Goal: Task Accomplishment & Management: Manage account settings

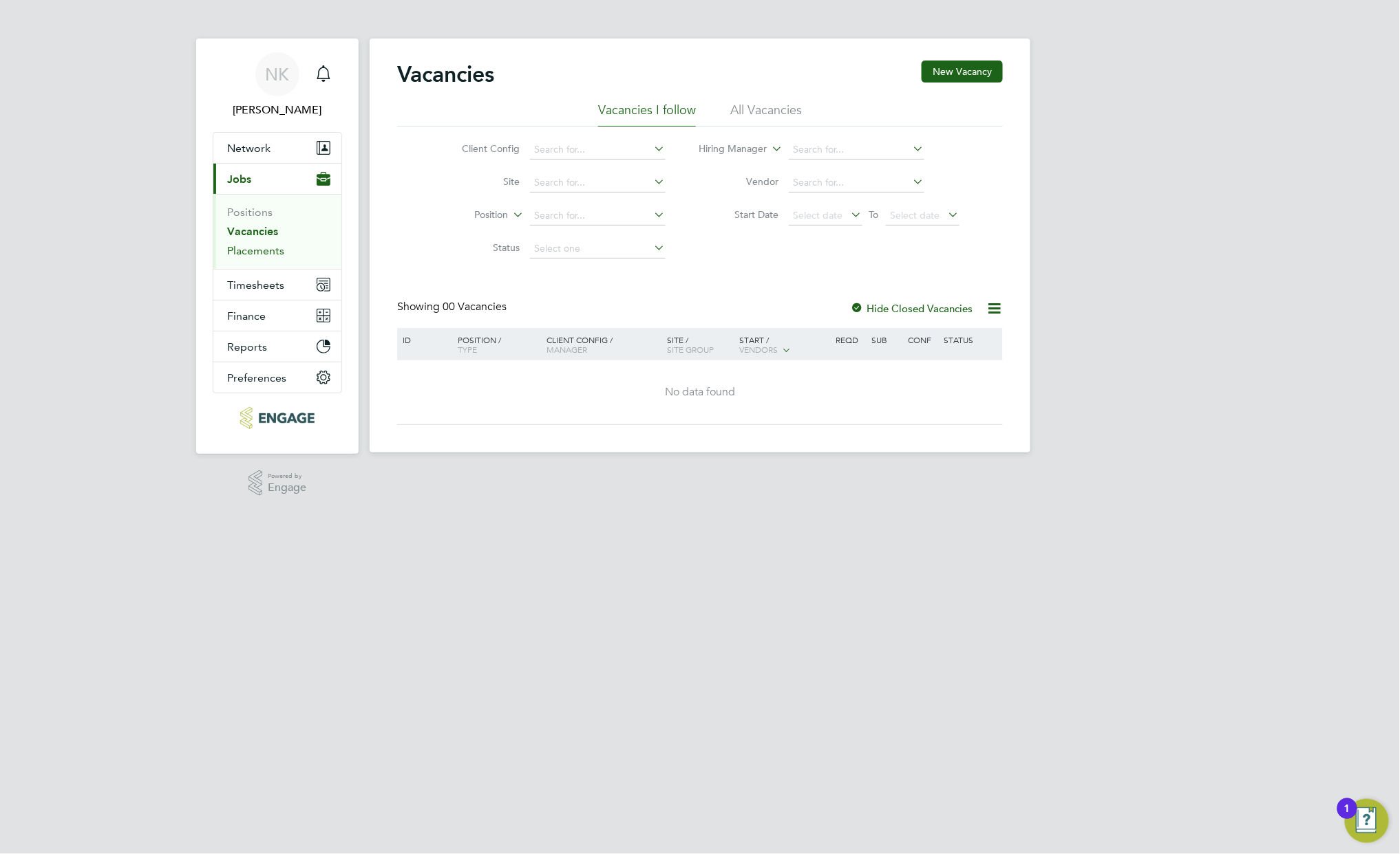
click at [256, 249] on link "Placements" at bounding box center [255, 251] width 57 height 13
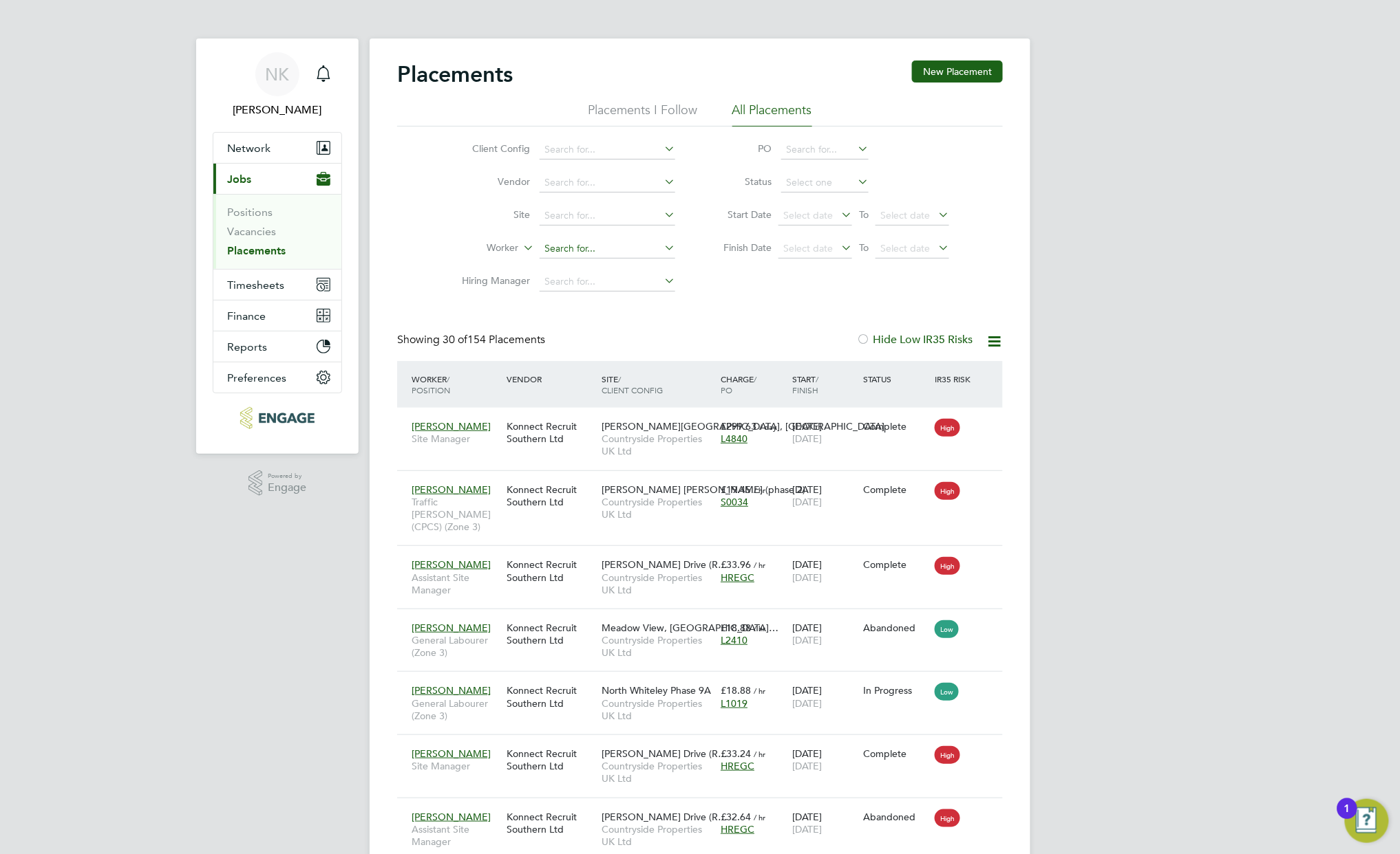
click at [585, 248] on input at bounding box center [607, 248] width 136 height 19
type input "j"
type input "t"
click at [573, 254] on input at bounding box center [607, 248] width 136 height 19
click at [615, 263] on li "Adrian Brand" at bounding box center [607, 268] width 137 height 19
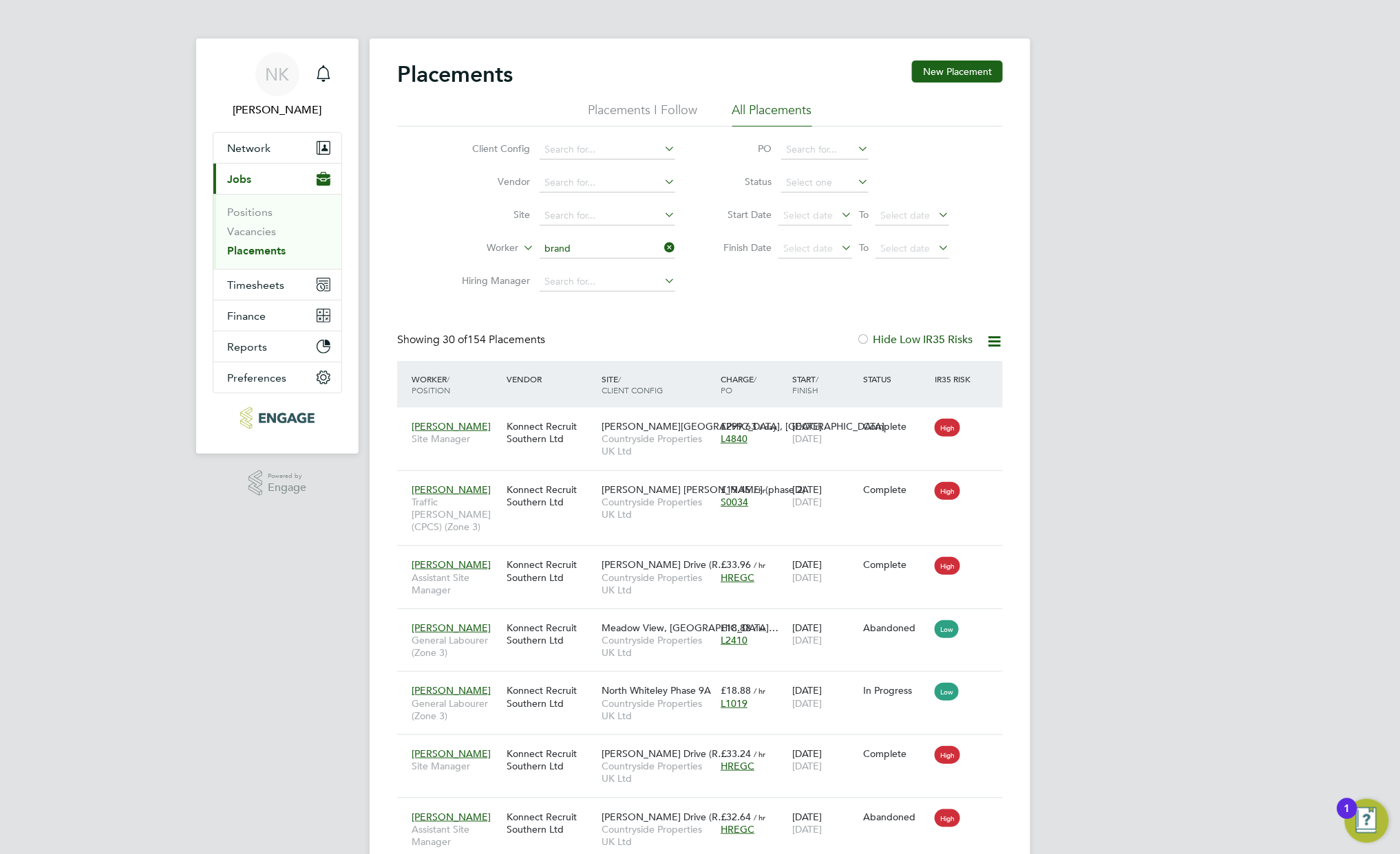
type input "[PERSON_NAME]"
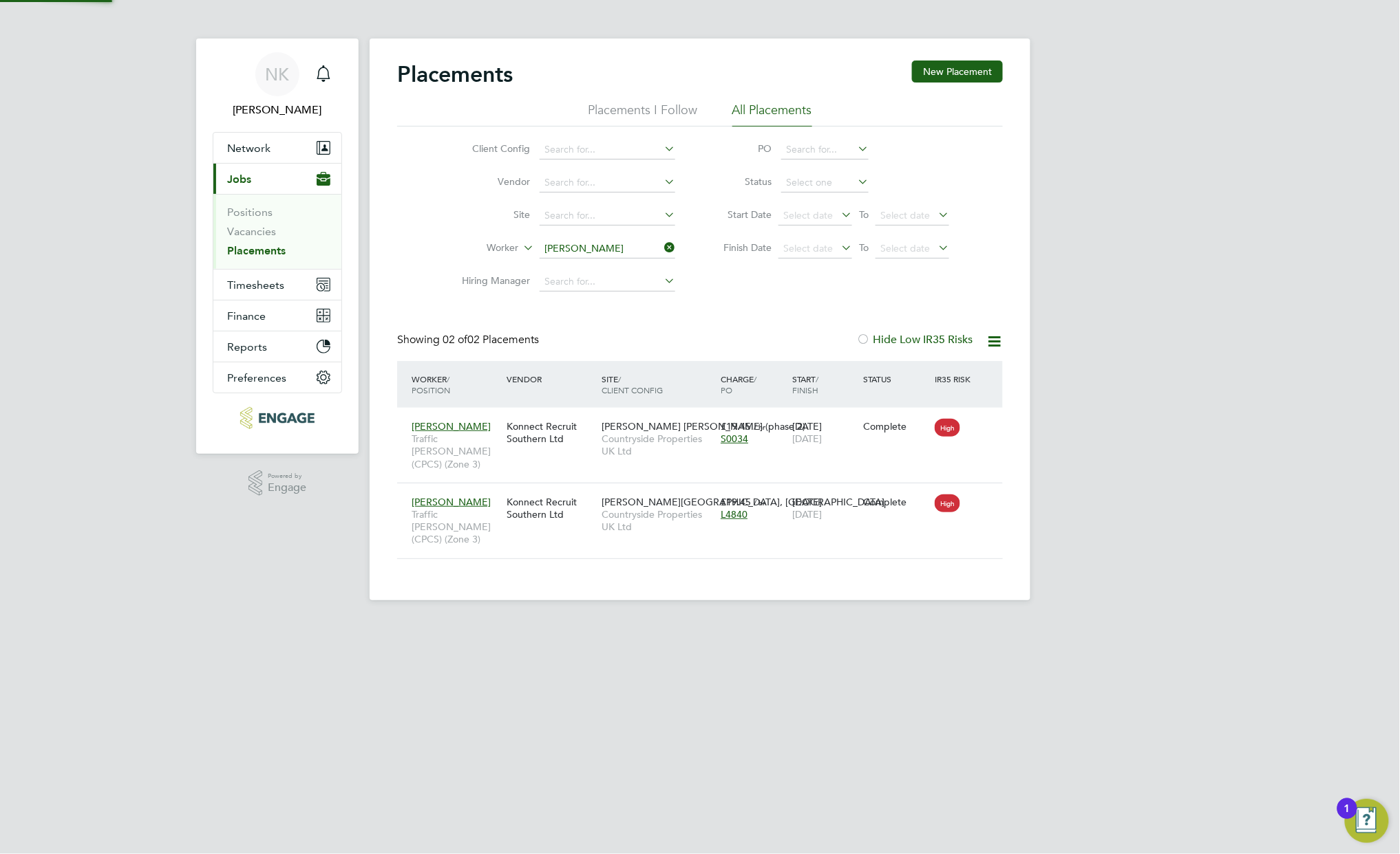
scroll to position [51, 120]
click at [678, 460] on div "Burgess Hill (phase 2) Countryside Properties UK Ltd" at bounding box center [658, 439] width 119 height 52
click at [283, 285] on span "Timesheets" at bounding box center [255, 285] width 57 height 13
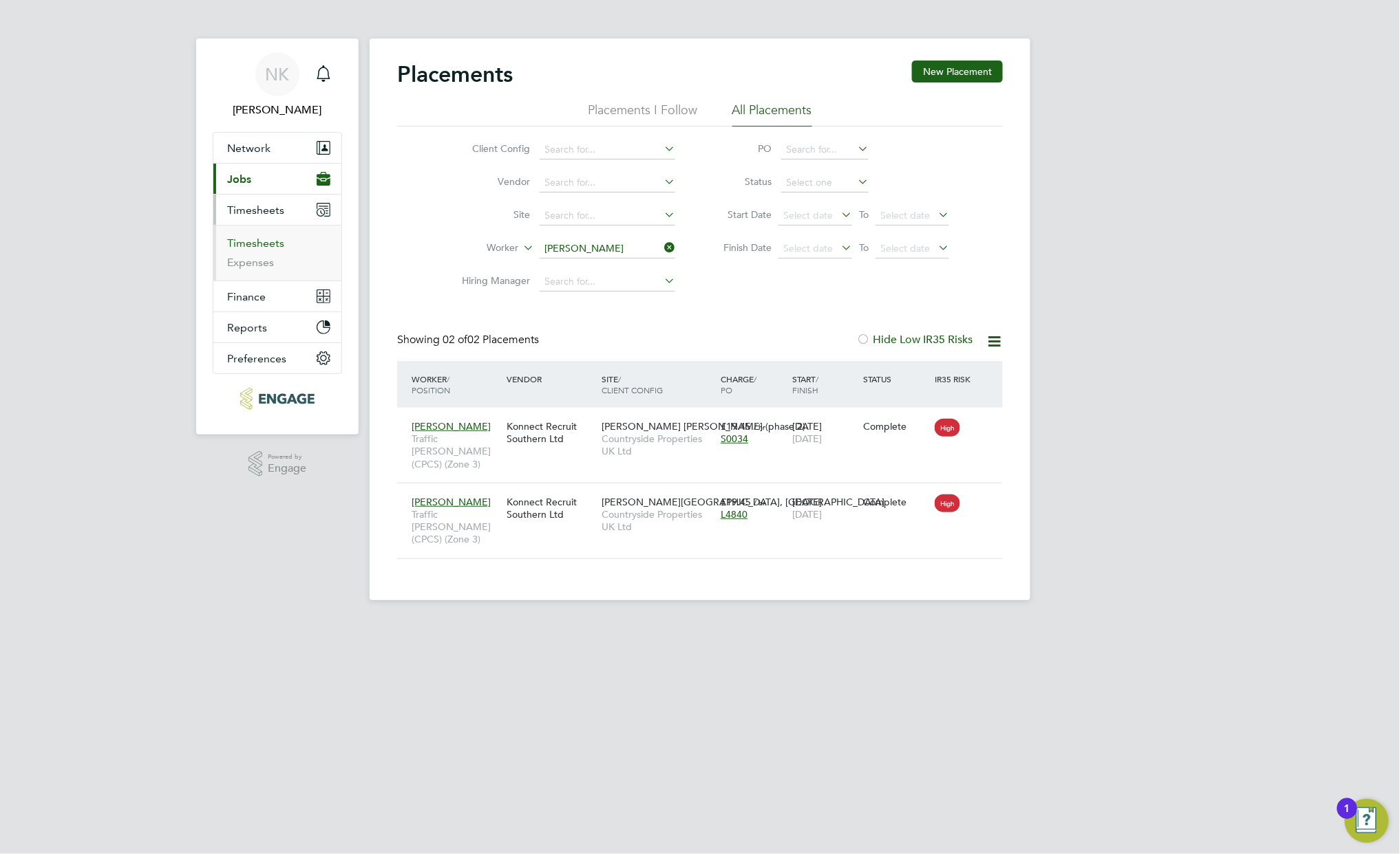
click at [267, 245] on link "Timesheets" at bounding box center [255, 243] width 57 height 13
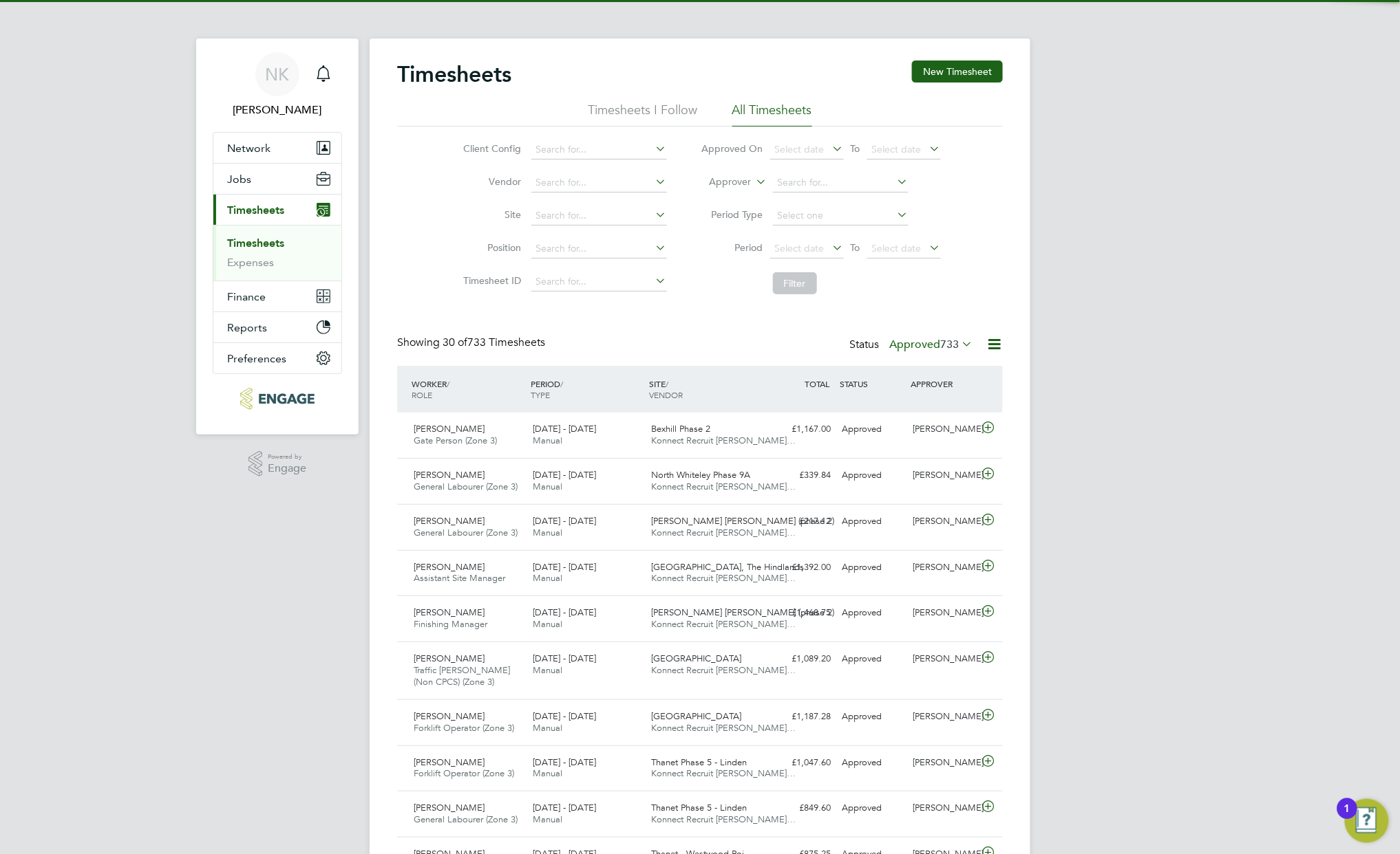
scroll to position [35, 120]
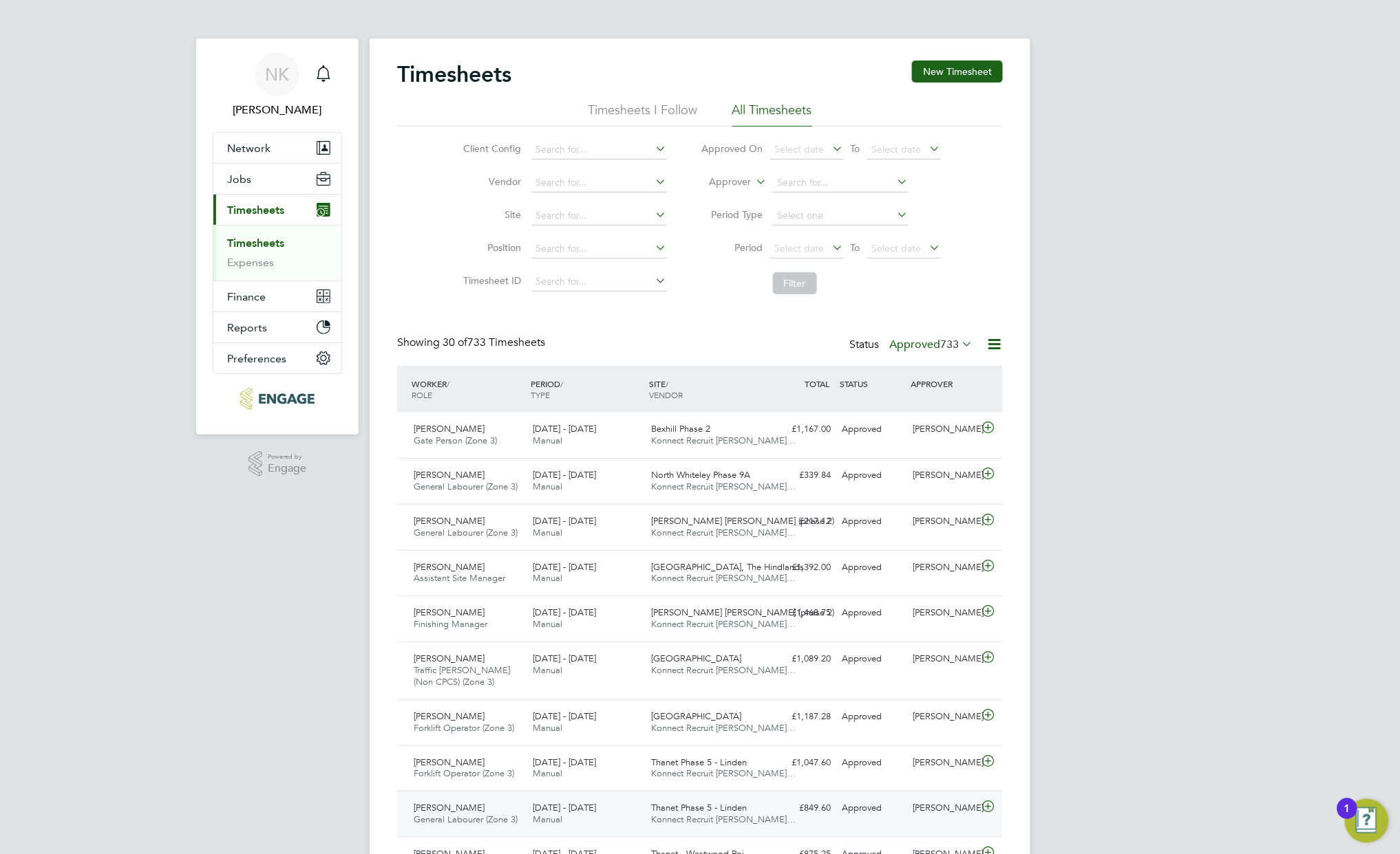
click at [624, 808] on div "18 - 24 Aug 2025 Manual" at bounding box center [587, 814] width 119 height 35
click at [991, 424] on icon at bounding box center [989, 427] width 17 height 11
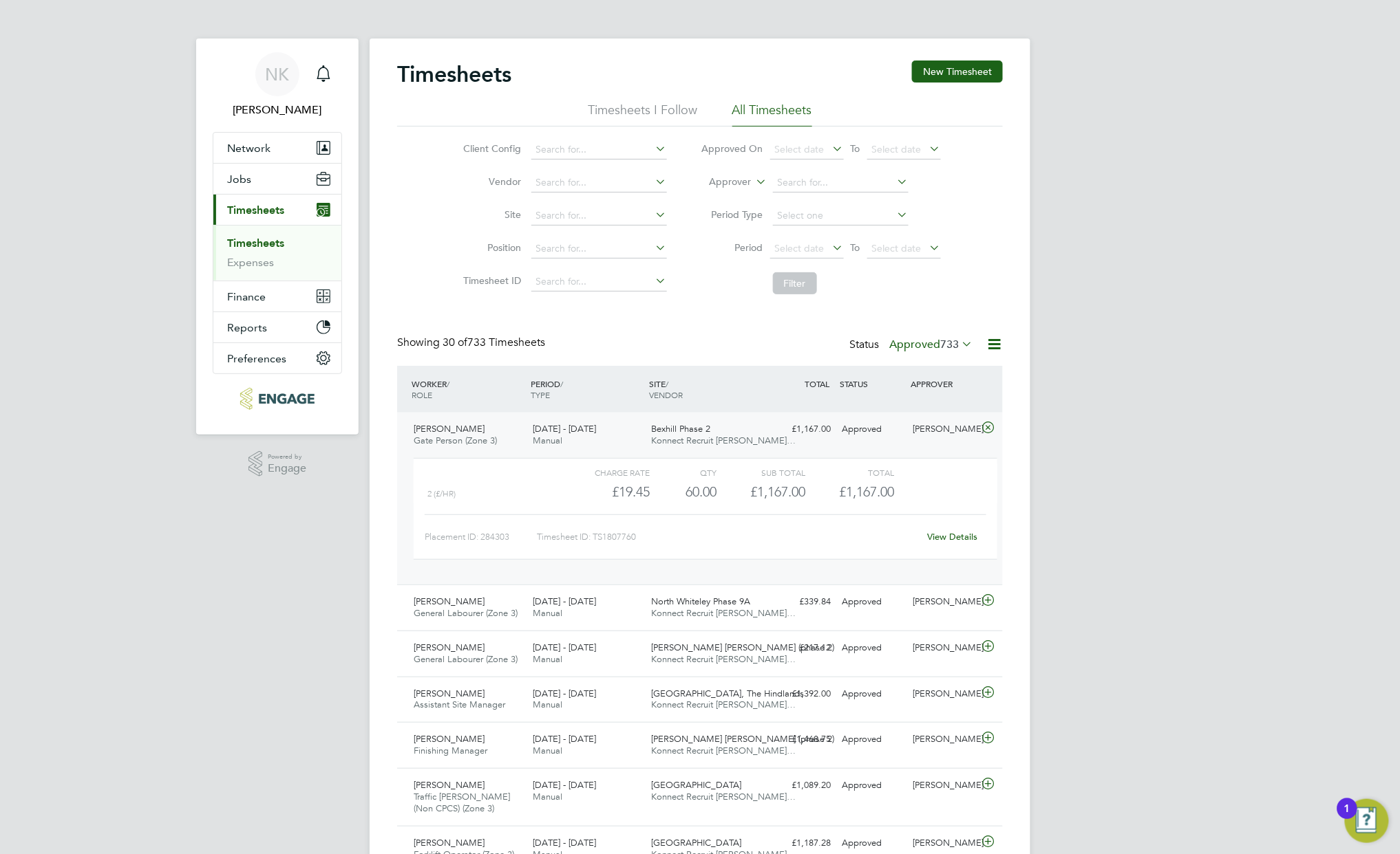
click at [955, 538] on link "View Details" at bounding box center [952, 536] width 50 height 12
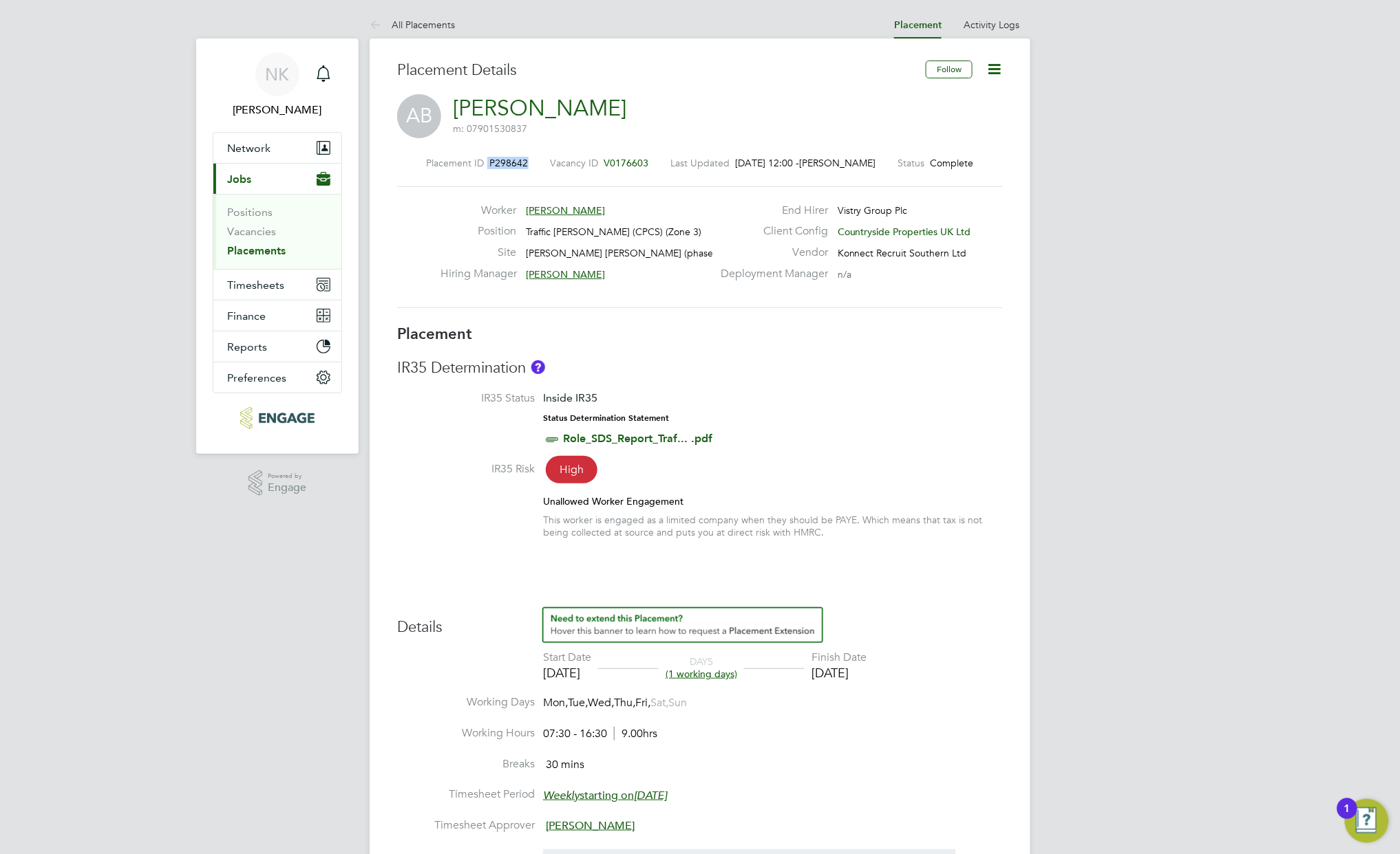
drag, startPoint x: 485, startPoint y: 157, endPoint x: 524, endPoint y: 161, distance: 39.2
click at [524, 161] on div "Placement ID P298642" at bounding box center [478, 163] width 102 height 12
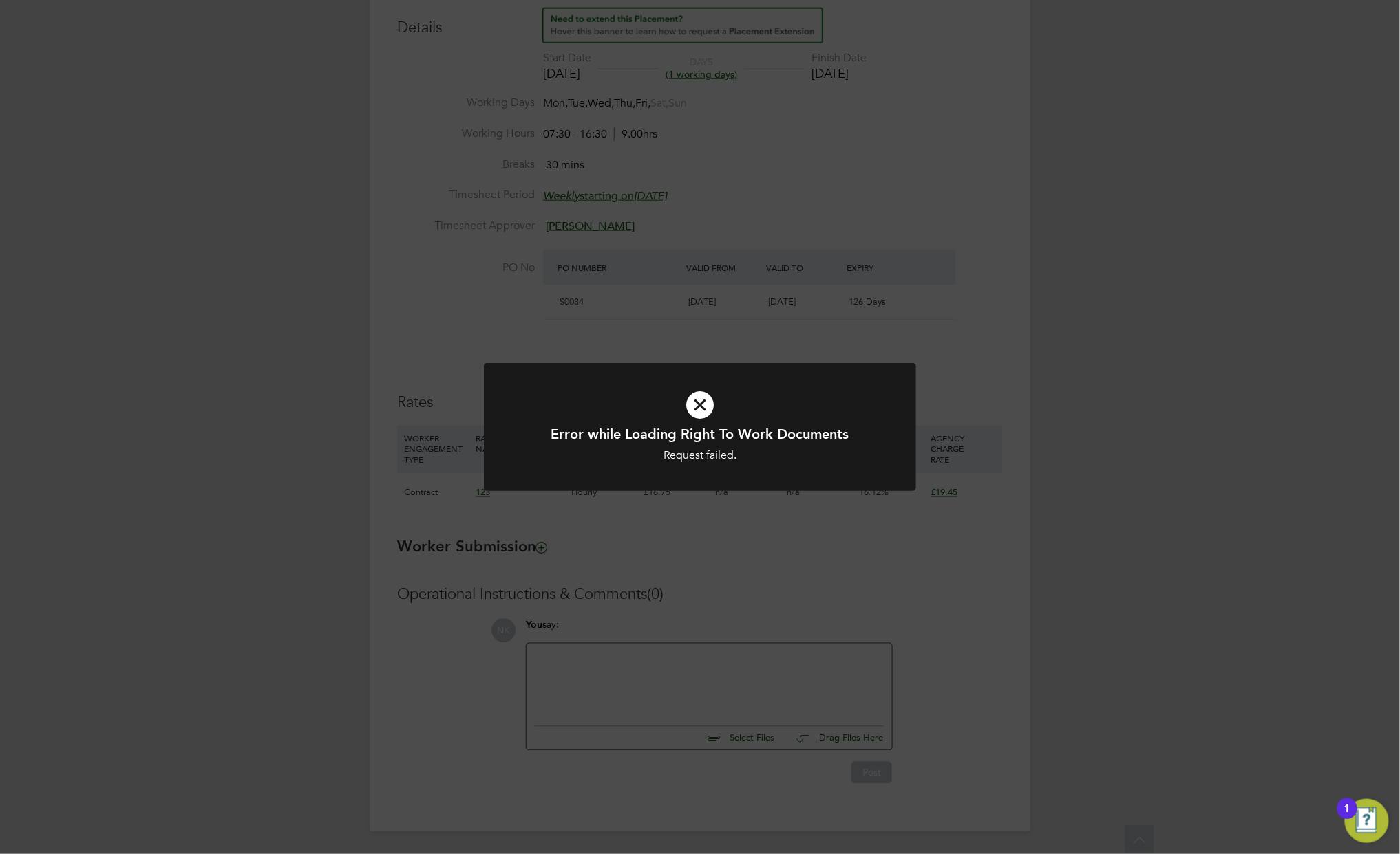
click at [695, 407] on icon at bounding box center [700, 405] width 358 height 54
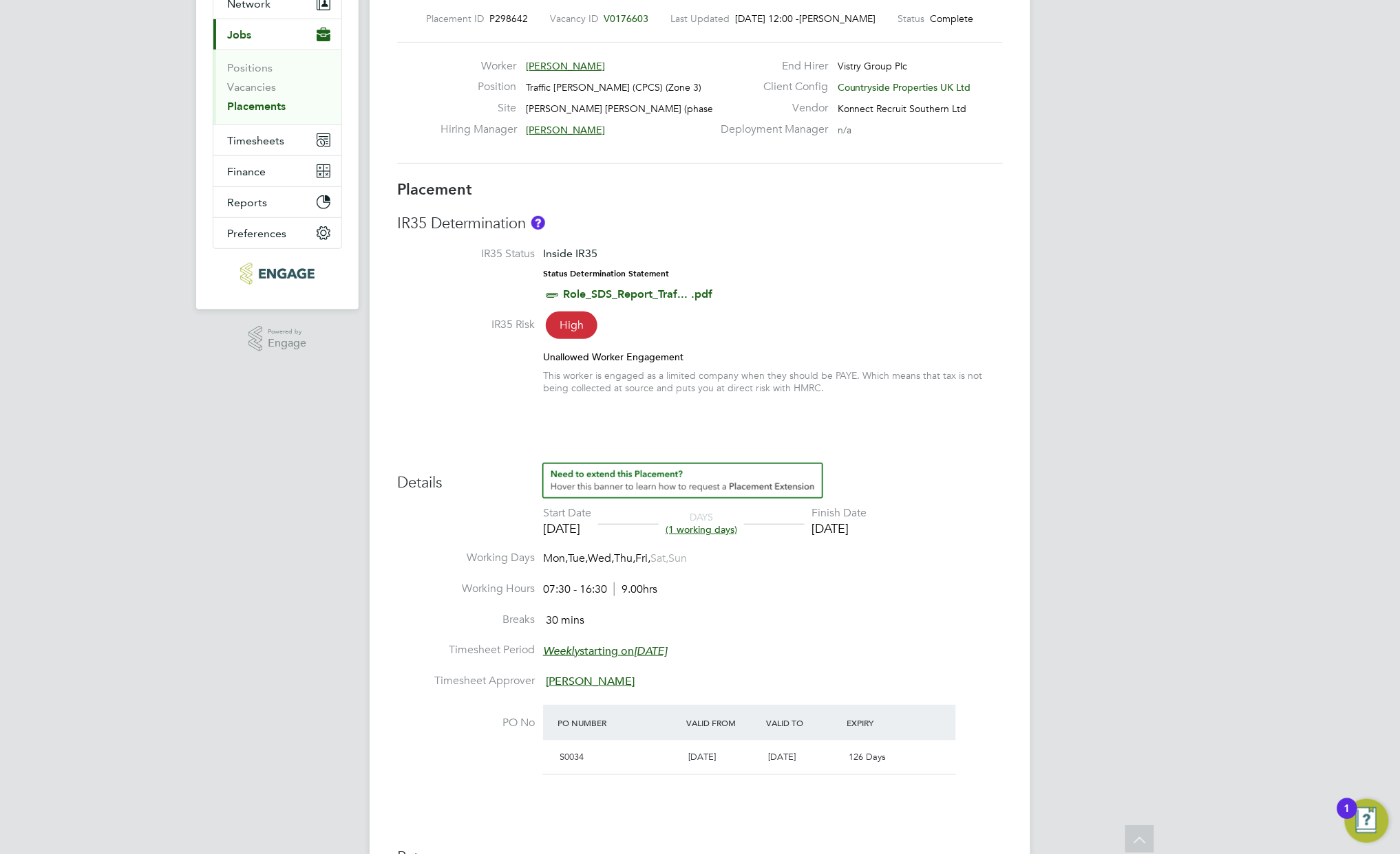
scroll to position [0, 0]
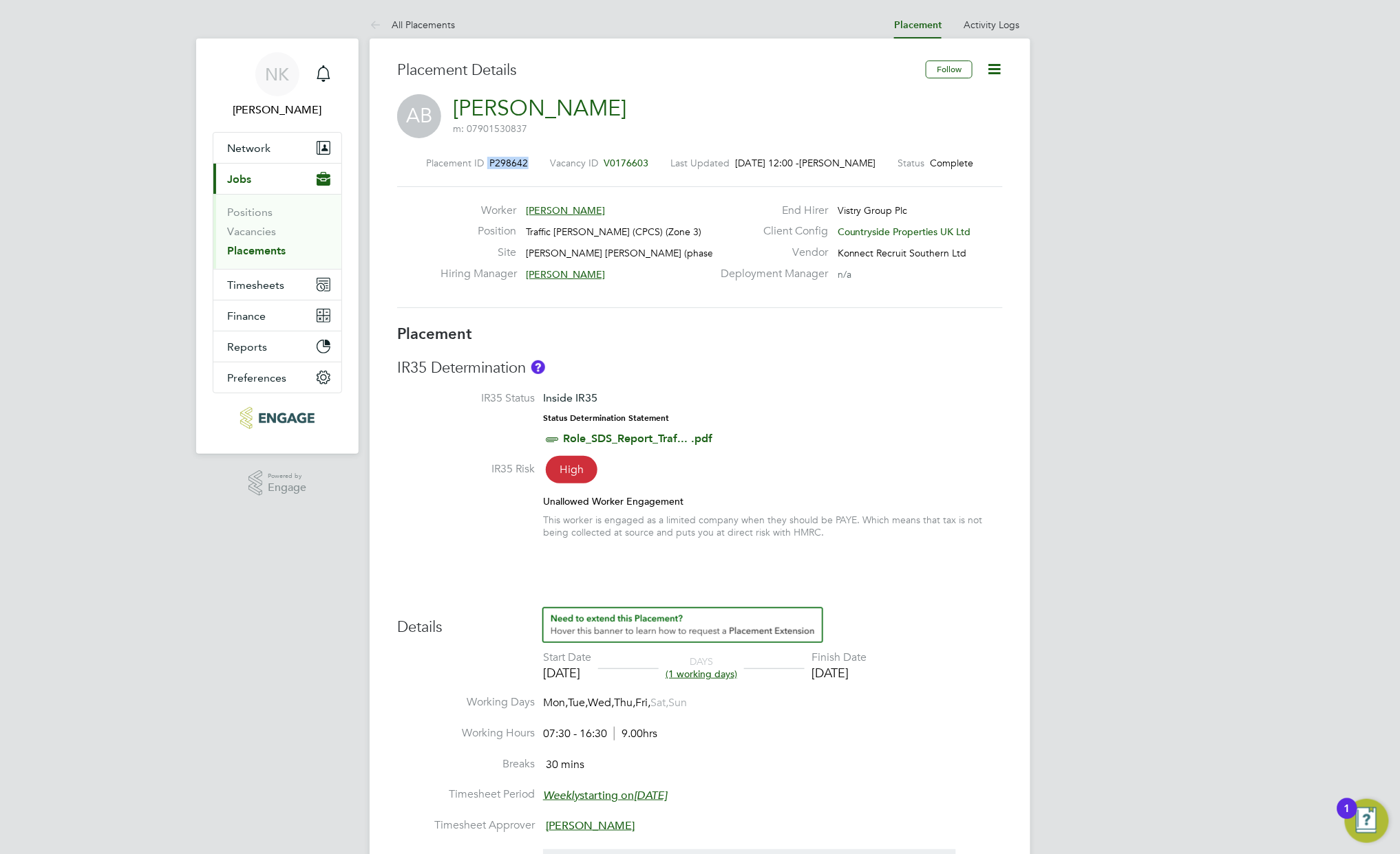
drag, startPoint x: 523, startPoint y: 160, endPoint x: 420, endPoint y: 163, distance: 103.0
click at [420, 163] on div "Placement ID P298642 Vacancy ID V0176603 Last Updated [DATE] 12:00 - [PERSON_NA…" at bounding box center [699, 163] width 606 height 12
click at [738, 111] on div "[PERSON_NAME] m: 07901530837" at bounding box center [699, 117] width 606 height 47
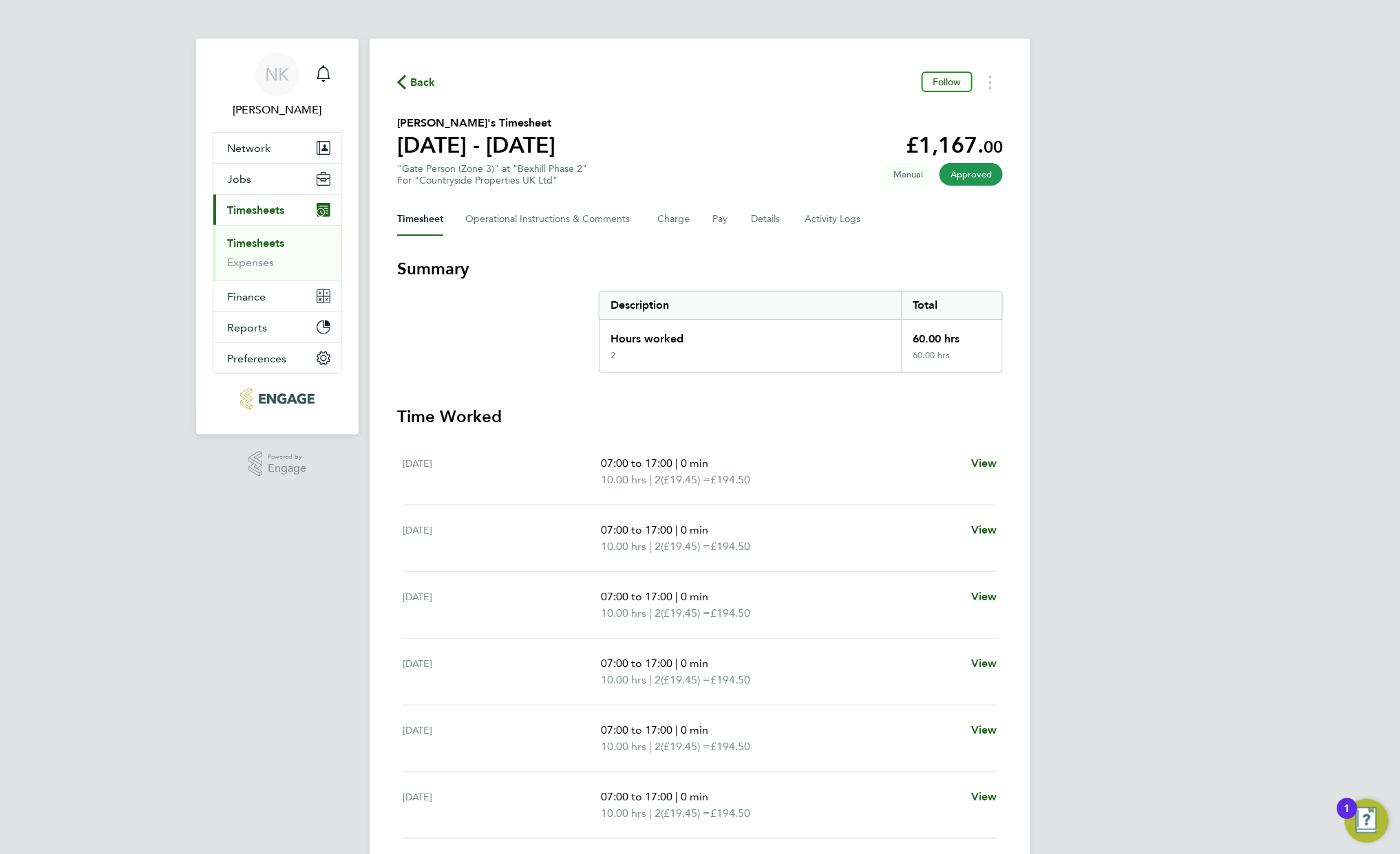
scroll to position [92, 0]
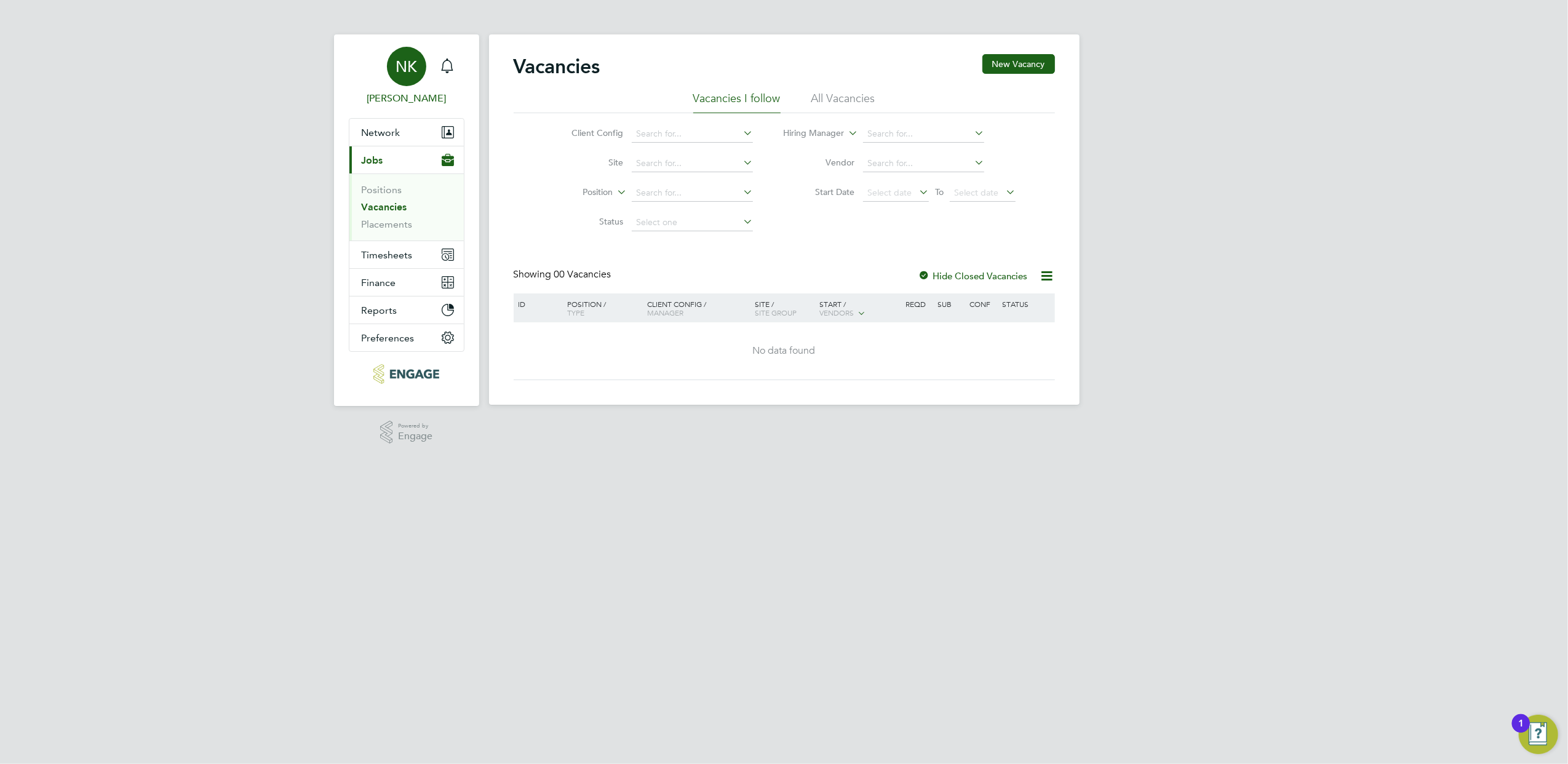
click at [407, 60] on span "NK" at bounding box center [406, 66] width 21 height 16
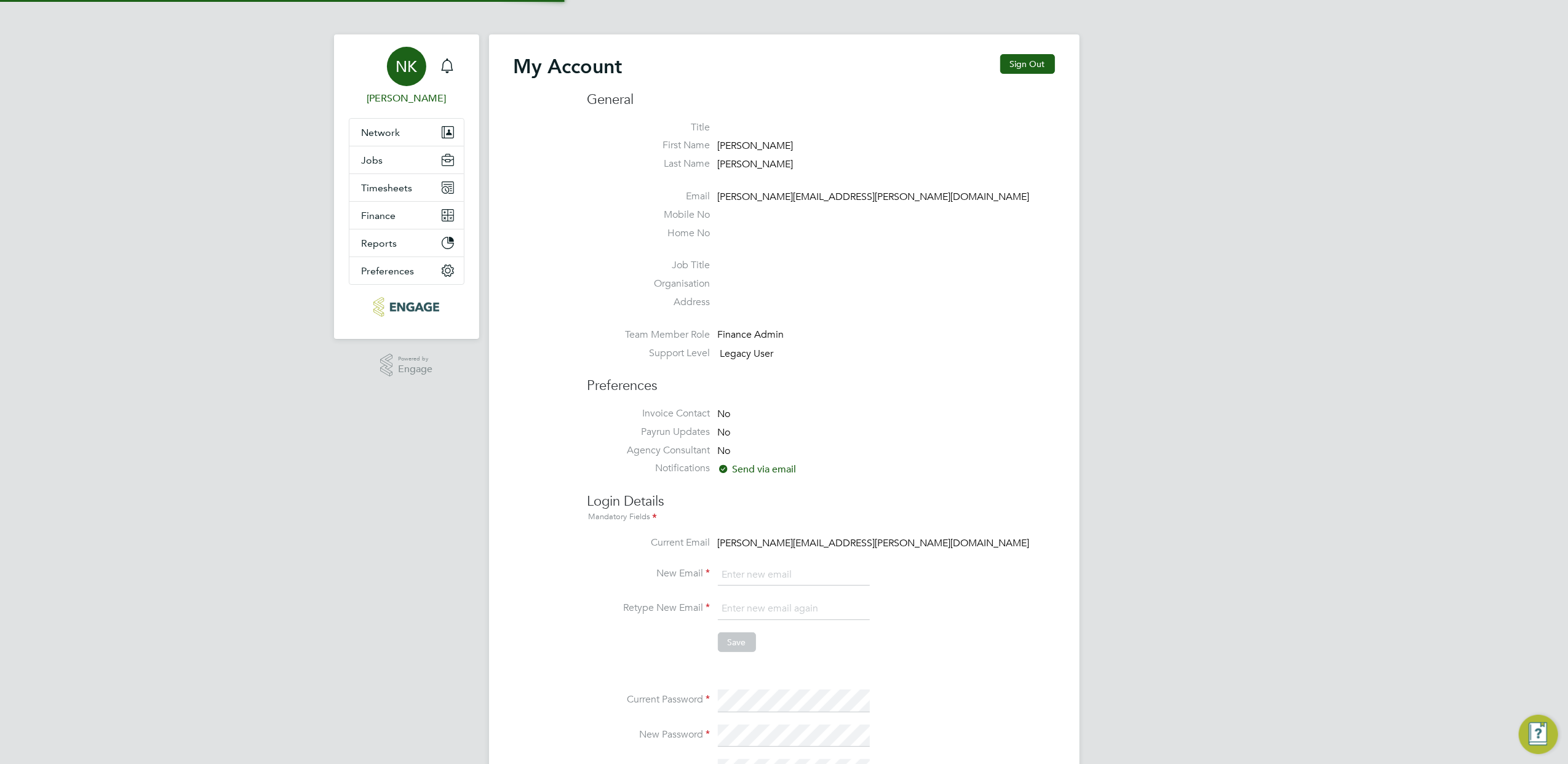
type input "nicola.kelly@konnectrecruit.co.uk"
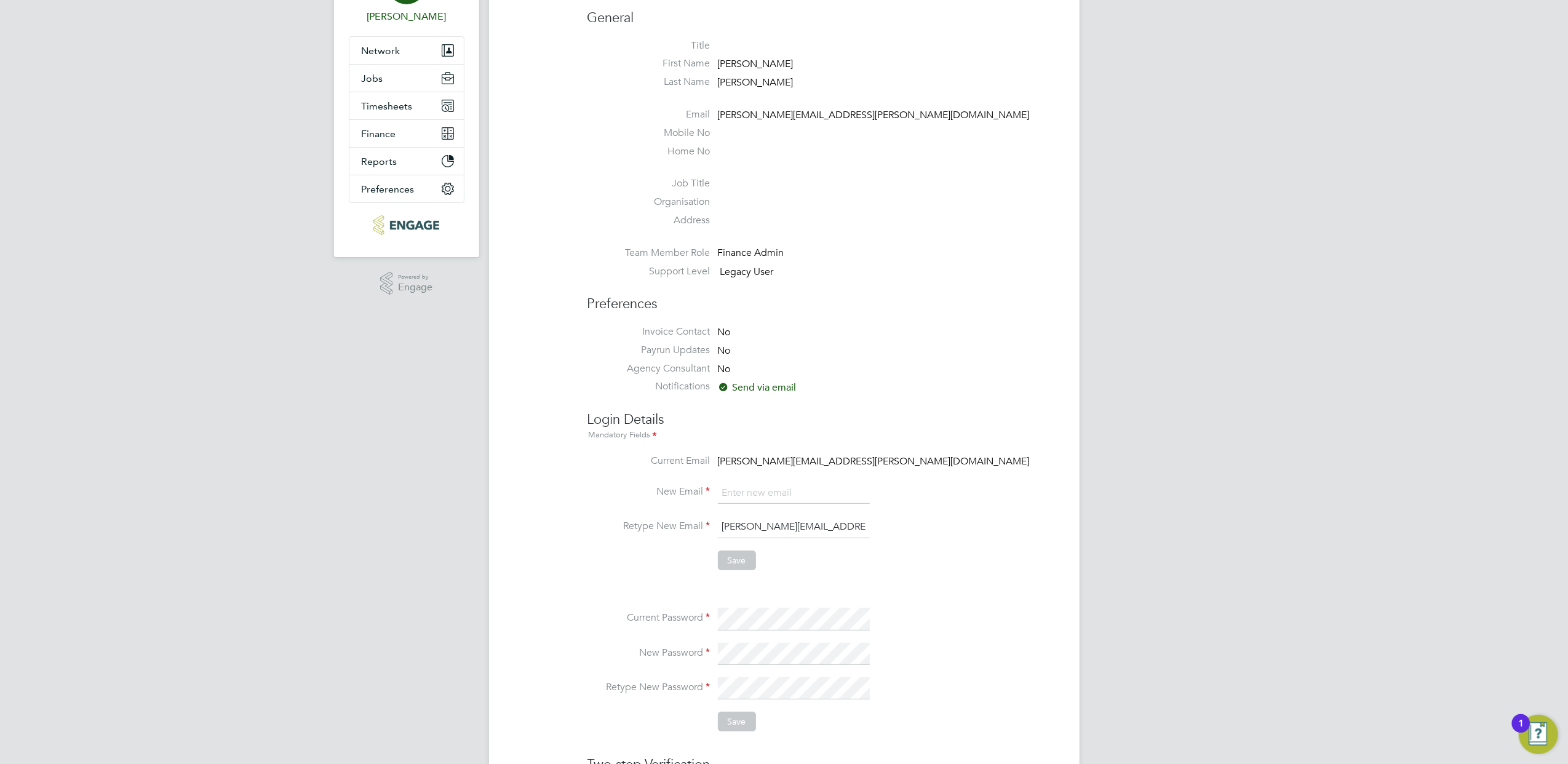
scroll to position [164, 0]
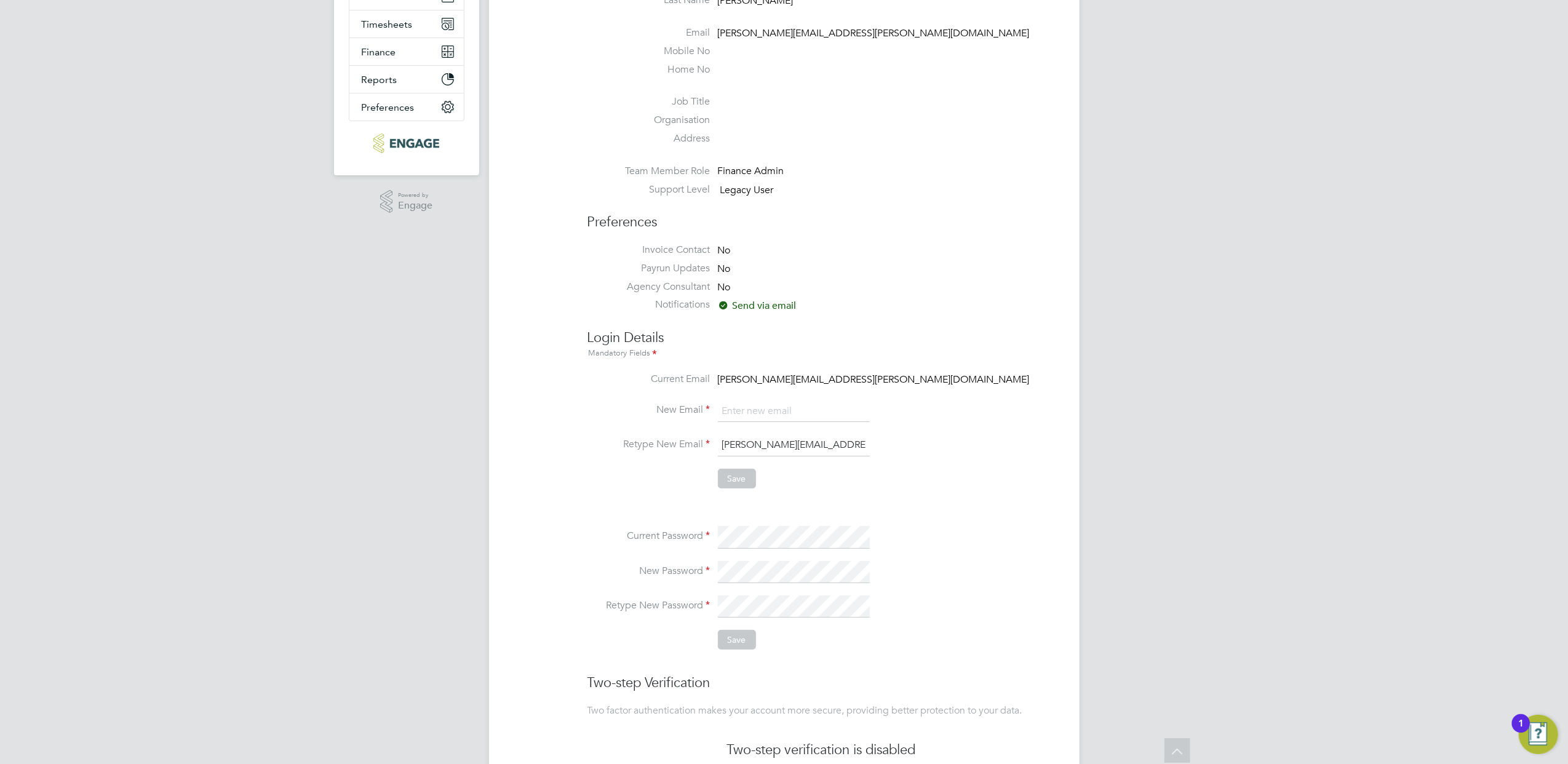
click at [861, 493] on li "Save" at bounding box center [822, 484] width 468 height 32
